Goal: Task Accomplishment & Management: Complete application form

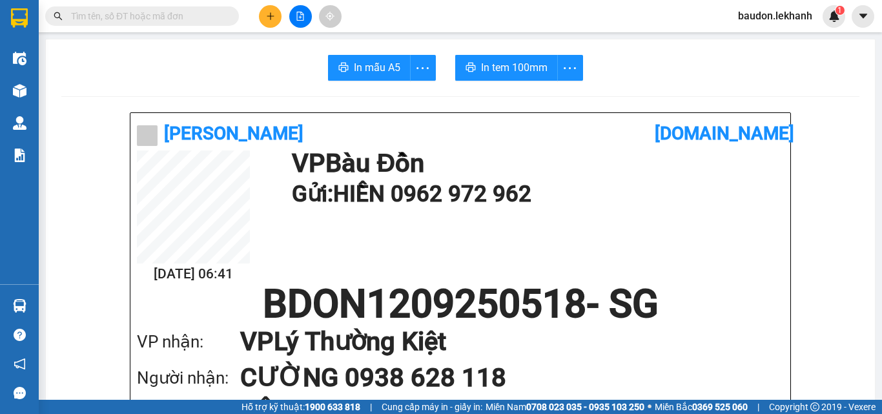
click at [281, 18] on button at bounding box center [270, 16] width 23 height 23
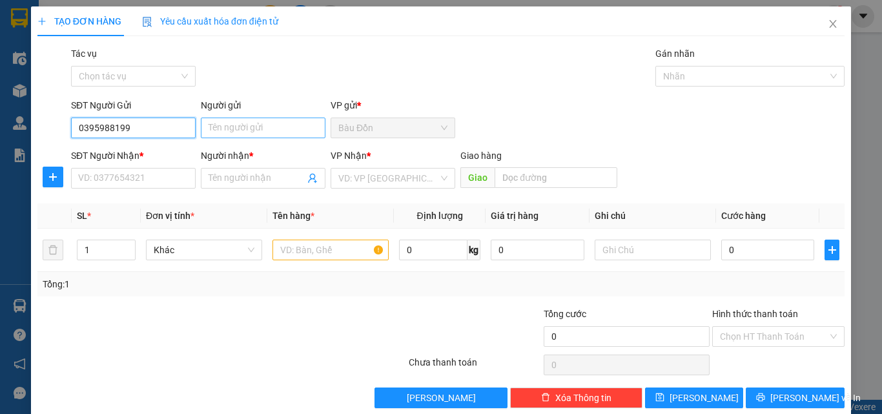
type input "0395988199"
click at [210, 132] on input "Người gửi" at bounding box center [263, 127] width 125 height 21
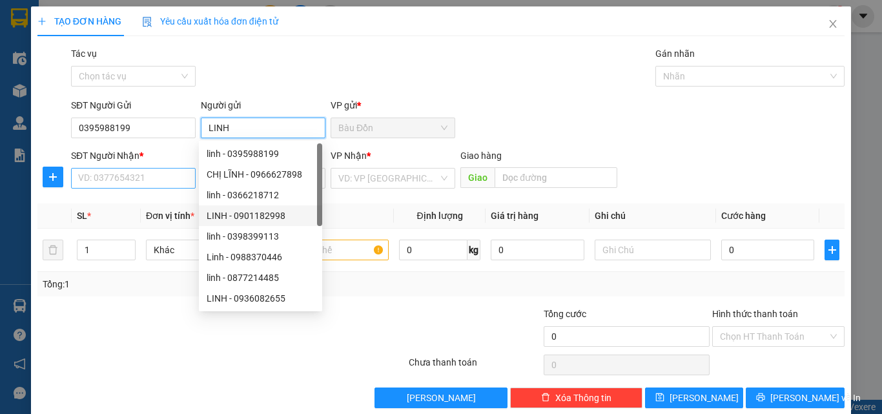
type input "LINH"
click at [123, 178] on input "SĐT Người Nhận *" at bounding box center [133, 178] width 125 height 21
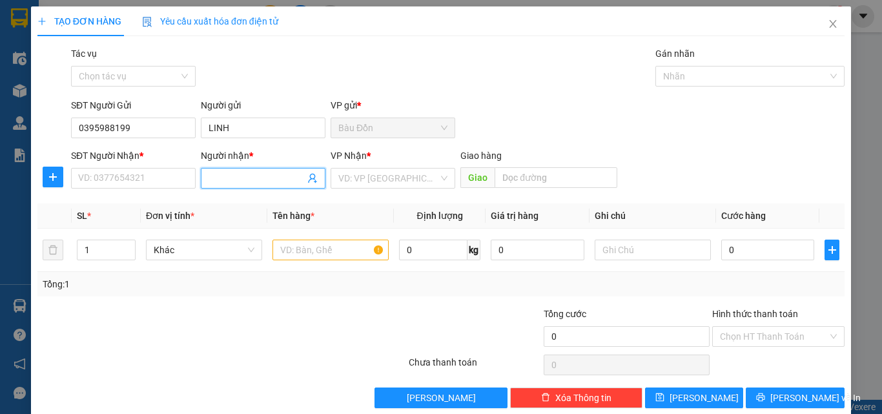
click at [212, 178] on input "Người nhận *" at bounding box center [256, 178] width 96 height 14
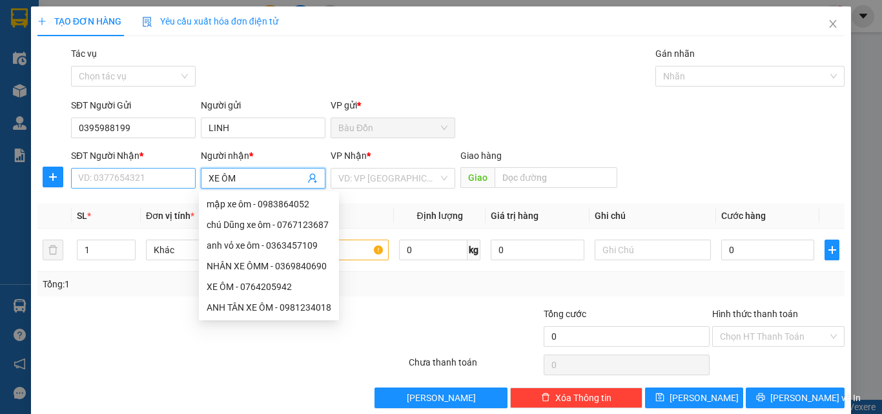
type input "XE ÔM"
click at [82, 184] on input "SĐT Người Nhận *" at bounding box center [133, 178] width 125 height 21
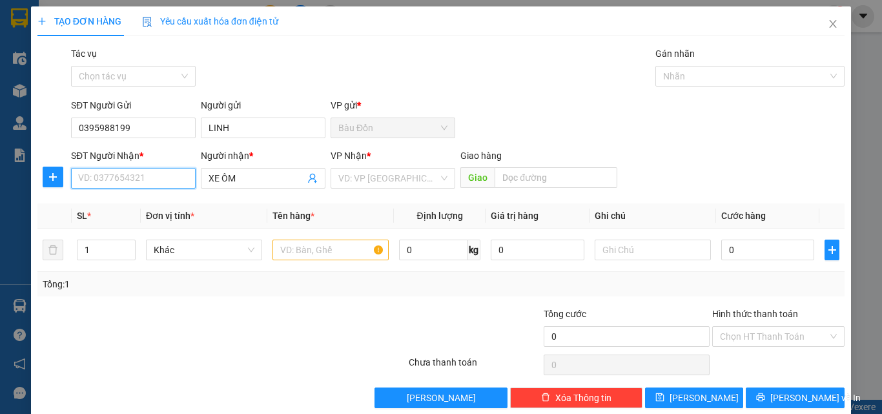
click at [148, 177] on input "SĐT Người Nhận *" at bounding box center [133, 178] width 125 height 21
type input "0767232533"
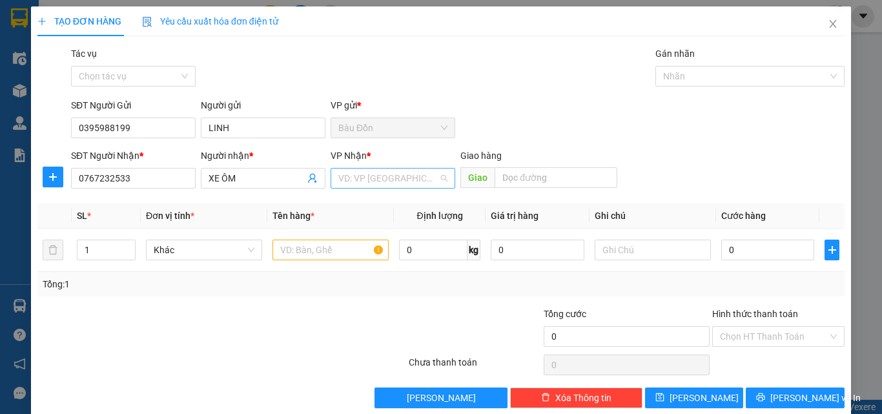
click at [343, 181] on input "search" at bounding box center [388, 177] width 100 height 19
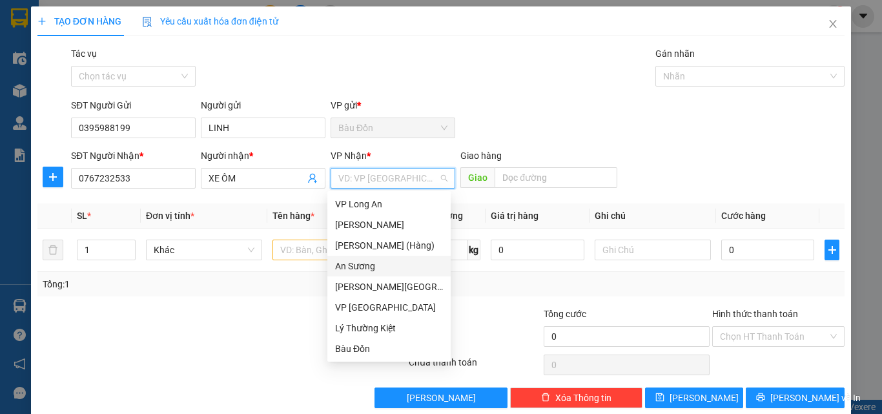
type input "A"
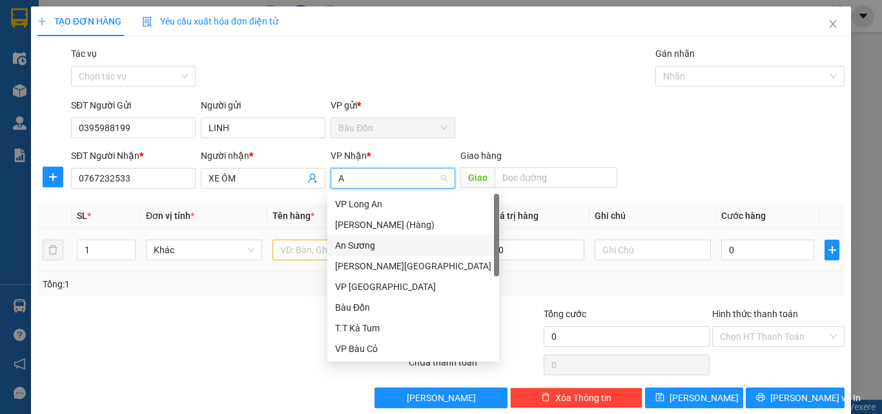
click at [367, 249] on div "An Sương" at bounding box center [413, 245] width 156 height 14
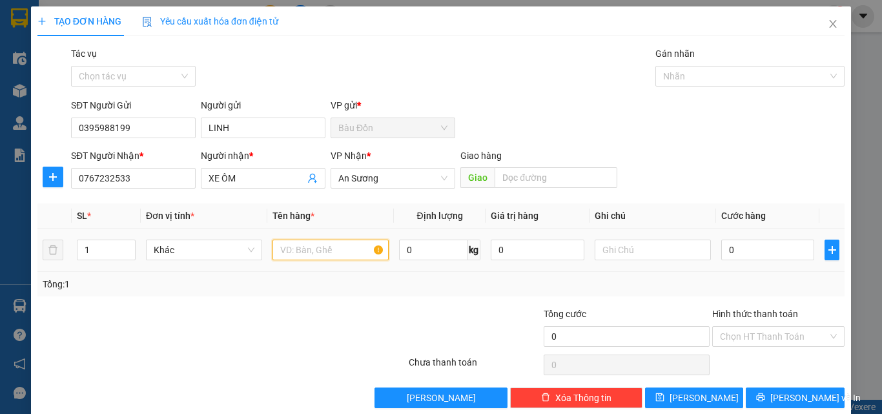
click at [318, 250] on input "text" at bounding box center [330, 249] width 116 height 21
type input "THÙNG"
click at [751, 238] on div "0" at bounding box center [767, 250] width 93 height 26
click at [763, 249] on input "0" at bounding box center [767, 249] width 93 height 21
type input "3"
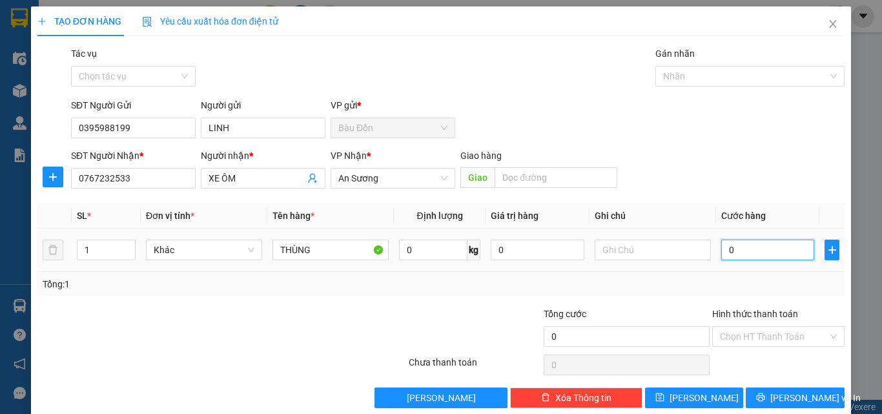
type input "3"
type input "30"
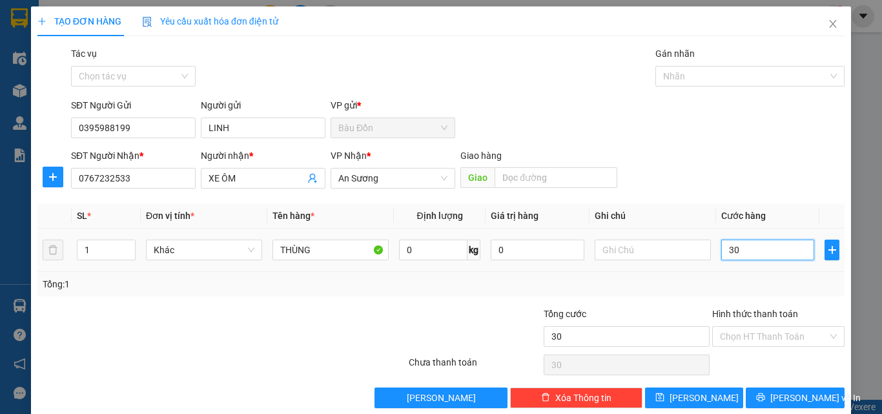
type input "300"
type input "3.000"
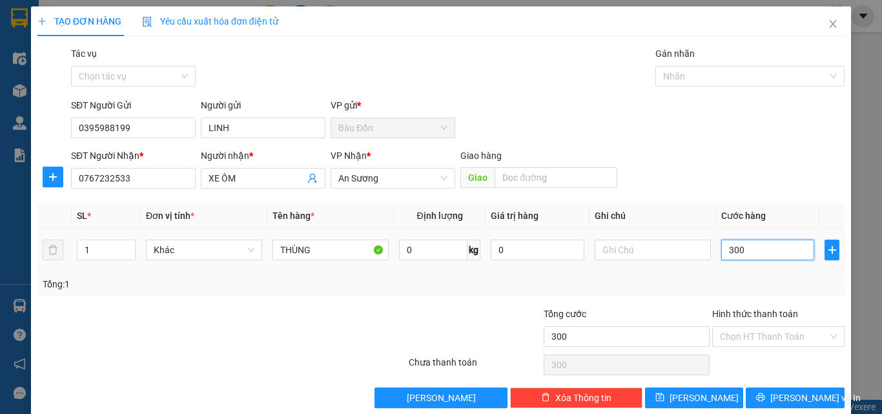
type input "3.000"
type input "30.000"
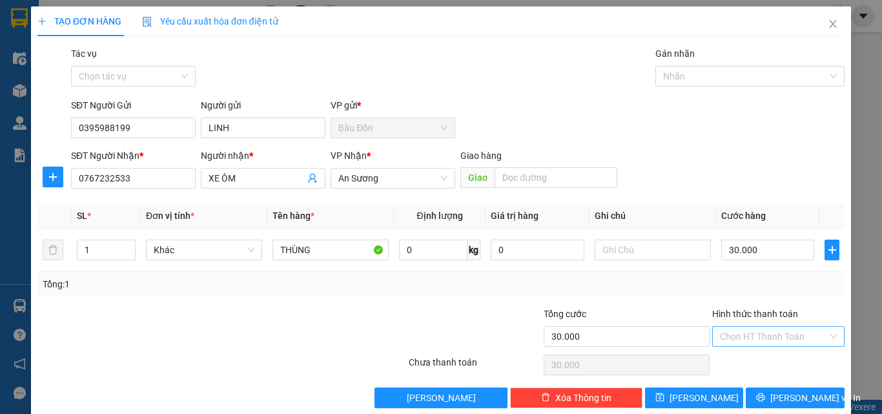
click at [720, 337] on input "Hình thức thanh toán" at bounding box center [774, 336] width 108 height 19
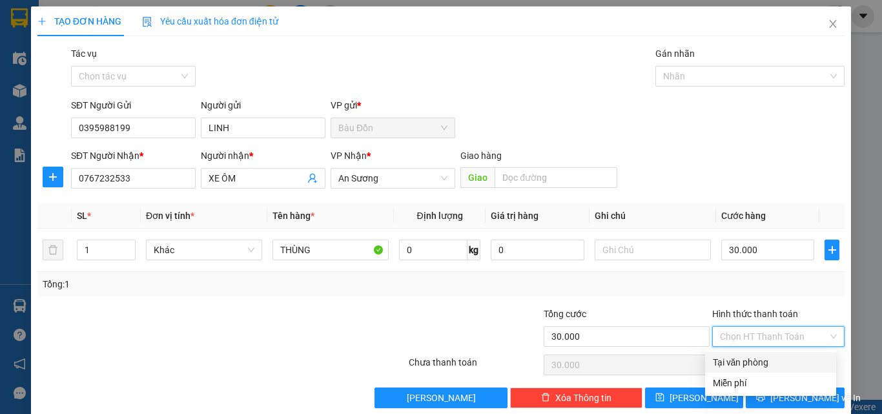
click at [753, 360] on div "Tại văn phòng" at bounding box center [771, 362] width 116 height 14
type input "0"
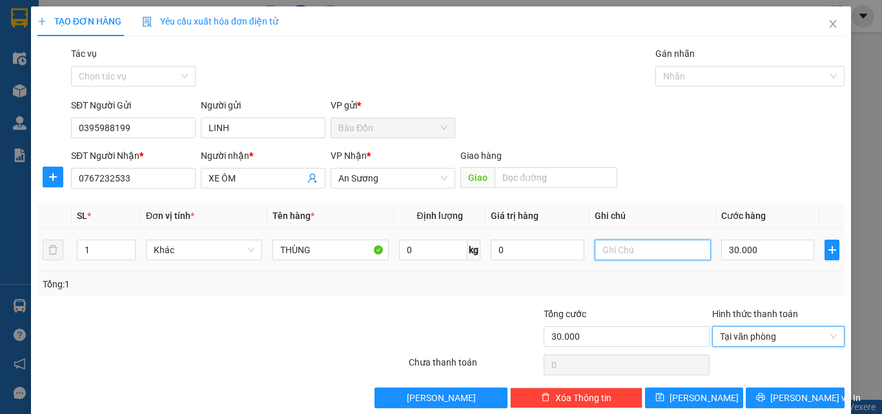
click at [613, 252] on input "text" at bounding box center [653, 249] width 116 height 21
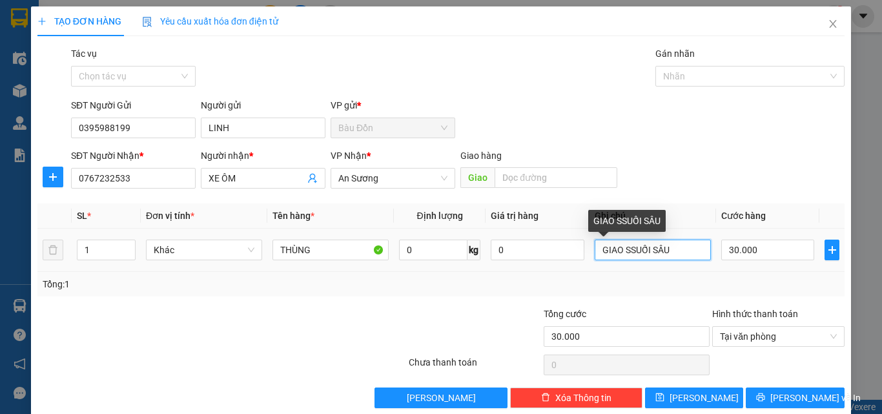
click at [616, 250] on input "GIAO SSUỐI SÂU" at bounding box center [653, 249] width 116 height 21
click at [678, 250] on input "GIAO SUỐI SÂU" at bounding box center [653, 249] width 116 height 21
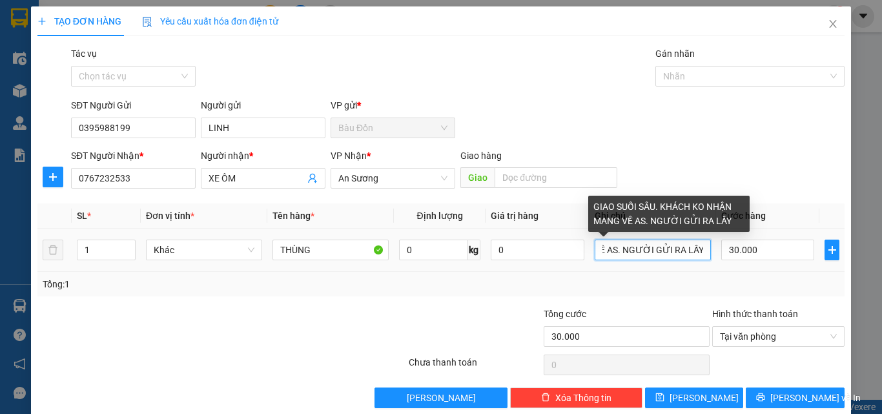
click at [613, 249] on input "GIAO SUỐI SÂU. KHÁCH KO NHẬN MANG VỀ AS. NGƯỜI GỬI RA LẤY" at bounding box center [653, 249] width 116 height 21
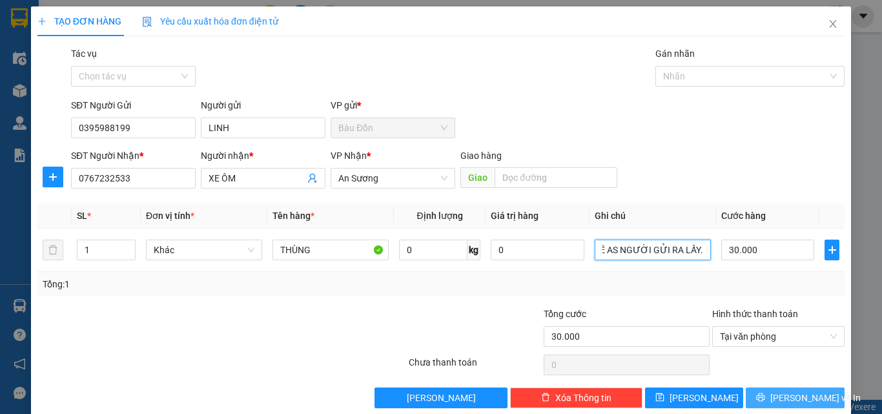
type input "GIAO SUỐI SÂU. KHÁCH KO NHẬN MANG VỀ AS NGƯỜI GỬI RA LẤY."
click at [778, 389] on button "[PERSON_NAME] và In" at bounding box center [795, 397] width 99 height 21
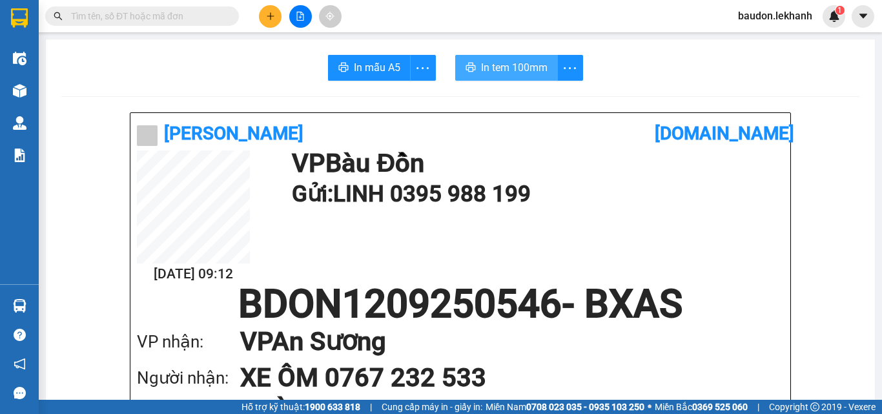
click at [507, 71] on span "In tem 100mm" at bounding box center [514, 67] width 66 height 16
drag, startPoint x: 176, startPoint y: 22, endPoint x: 45, endPoint y: 1, distance: 132.8
click at [176, 22] on input "text" at bounding box center [147, 16] width 152 height 14
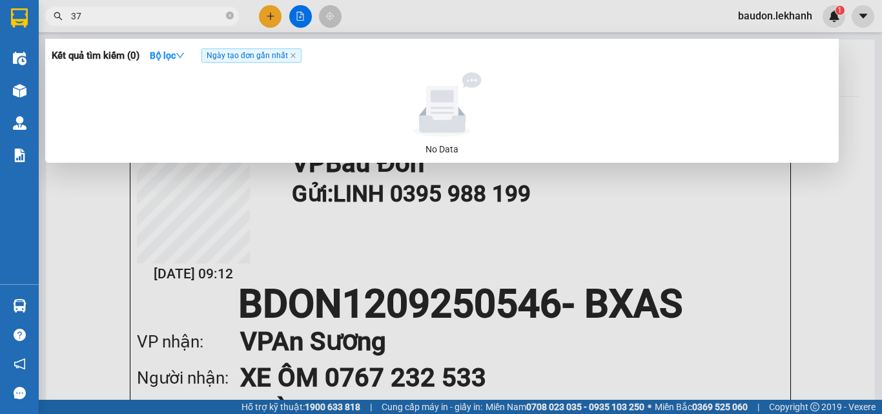
type input "379"
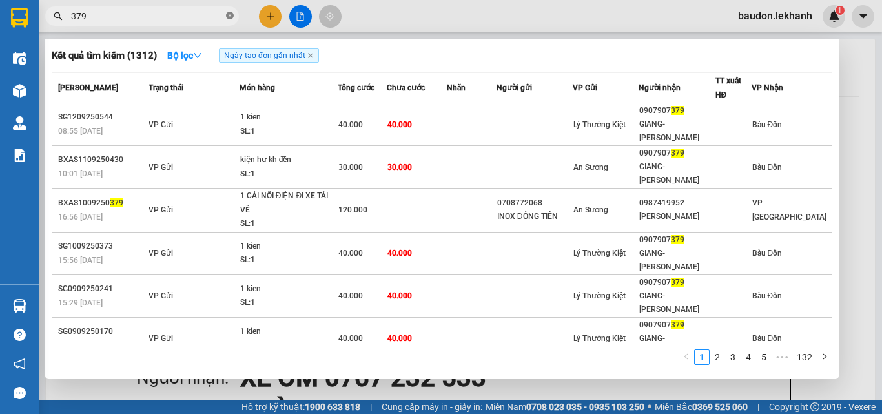
click at [230, 17] on icon "close-circle" at bounding box center [230, 16] width 8 height 8
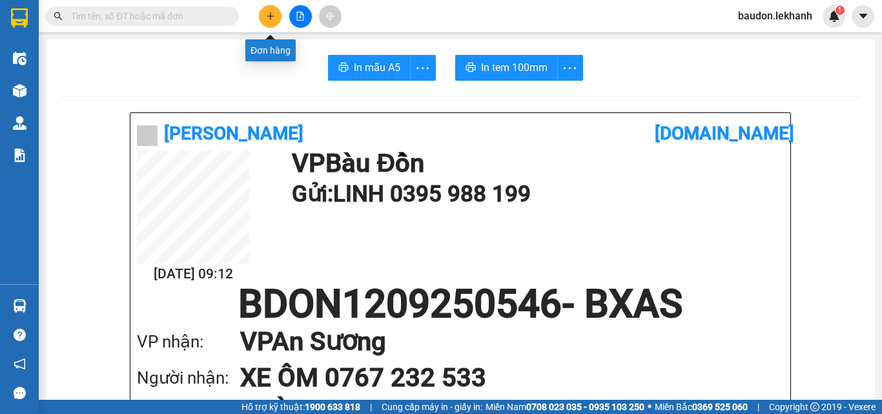
click at [264, 19] on button at bounding box center [270, 16] width 23 height 23
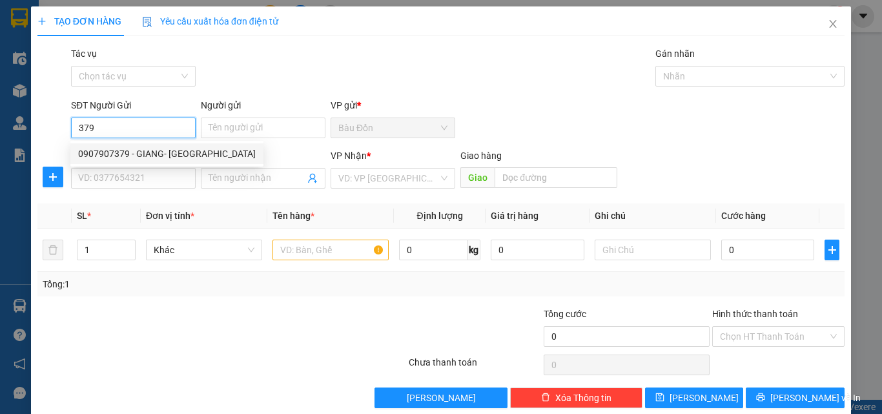
click at [134, 158] on div "0907907379 - GIANG- [GEOGRAPHIC_DATA]" at bounding box center [167, 154] width 178 height 14
type input "0907907379"
type input "GIANG- [PERSON_NAME]"
type input "0918508885"
type input "ĐỨC-ĐẠI TÀI LỘC"
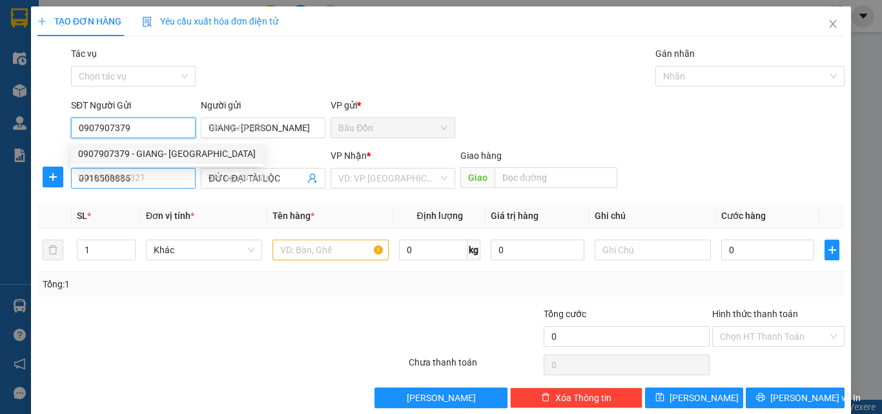
type input "30.000"
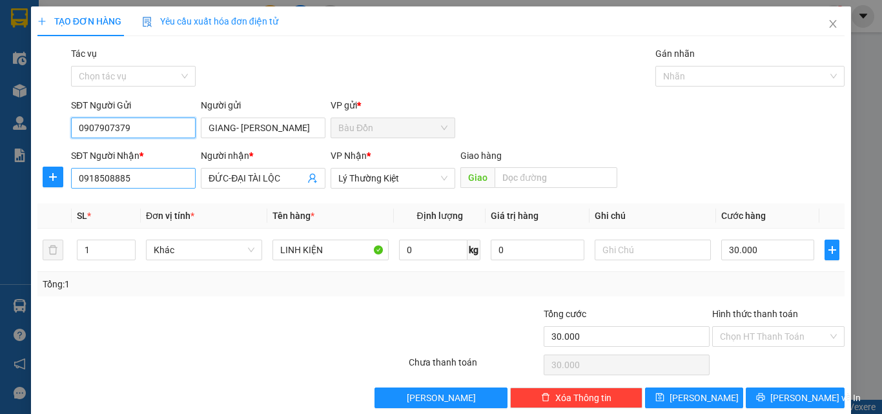
type input "0907907379"
click at [167, 178] on input "0918508885" at bounding box center [133, 178] width 125 height 21
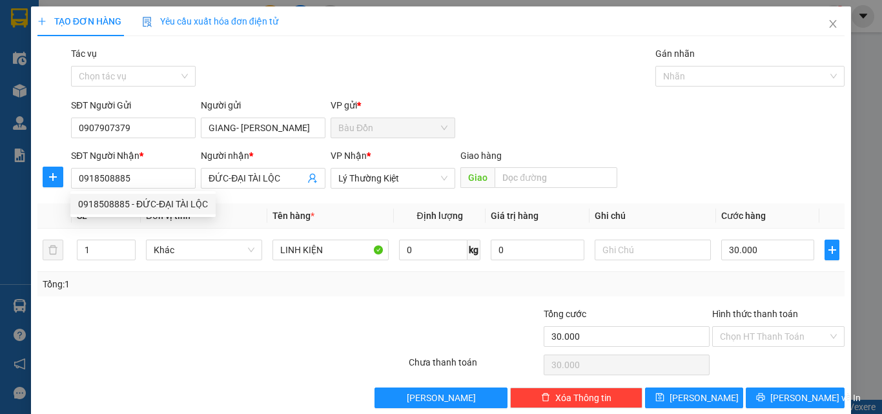
click at [170, 326] on div at bounding box center [154, 329] width 236 height 45
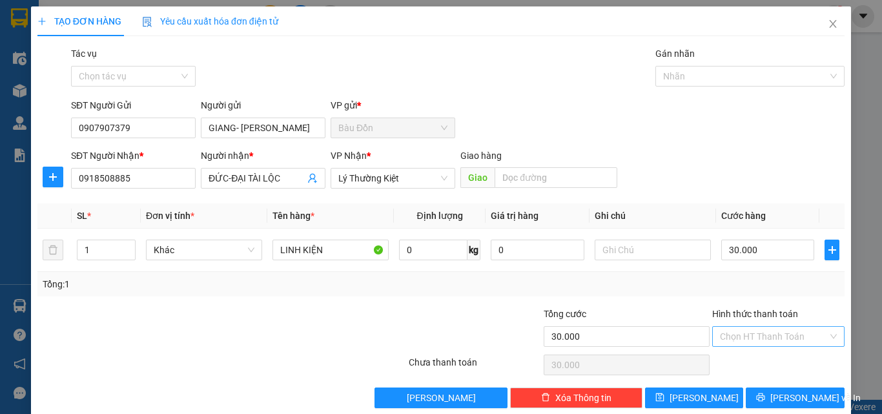
click at [744, 332] on input "Hình thức thanh toán" at bounding box center [774, 336] width 108 height 19
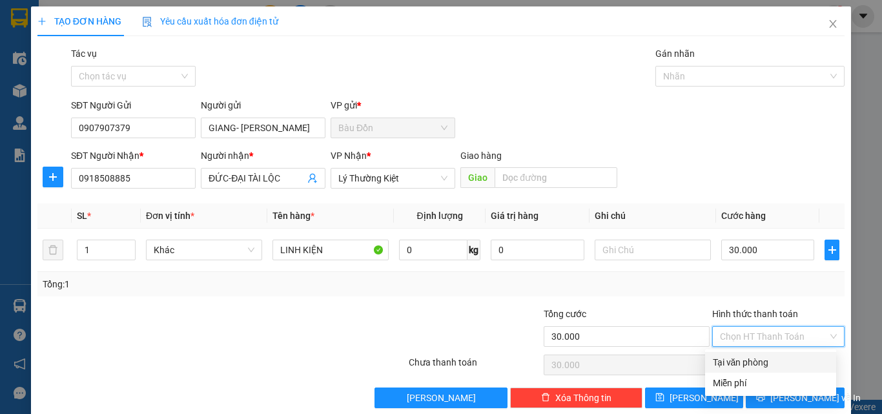
click at [757, 359] on div "Tại văn phòng" at bounding box center [771, 362] width 116 height 14
type input "0"
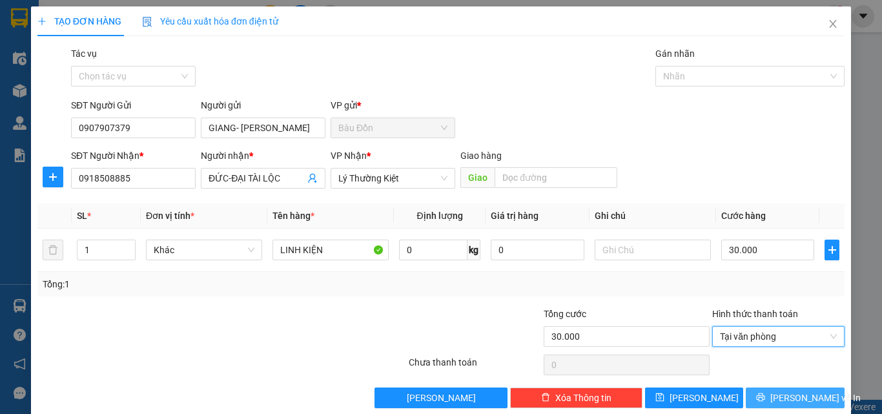
click at [782, 397] on span "[PERSON_NAME] và In" at bounding box center [815, 398] width 90 height 14
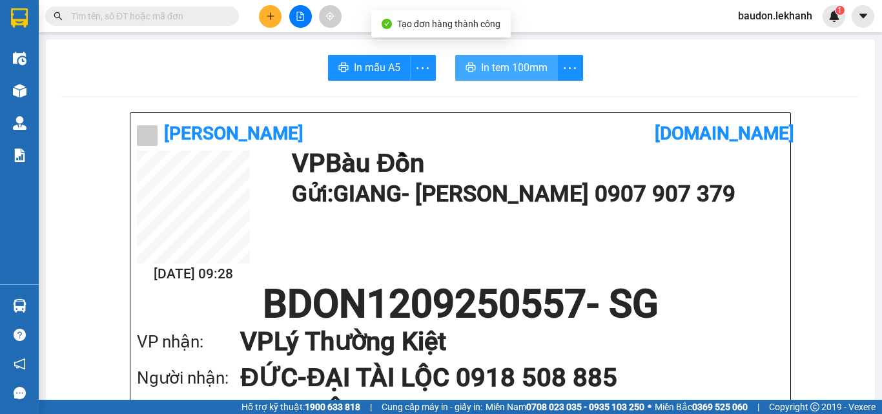
click at [471, 66] on button "In tem 100mm" at bounding box center [506, 68] width 103 height 26
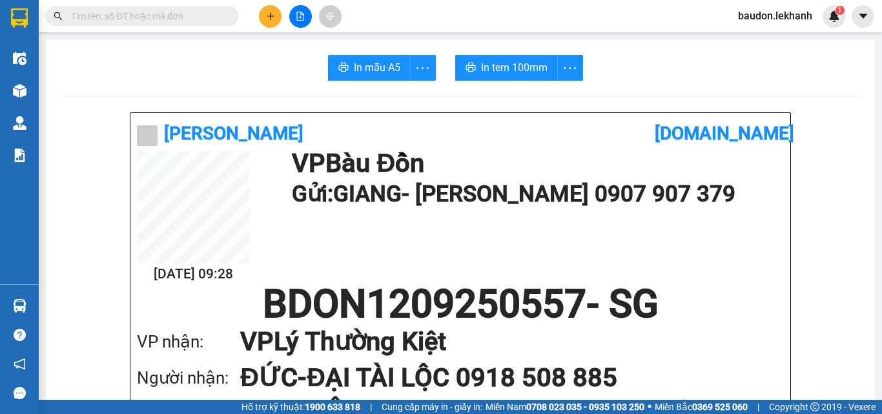
scroll to position [194, 0]
